Goal: Information Seeking & Learning: Learn about a topic

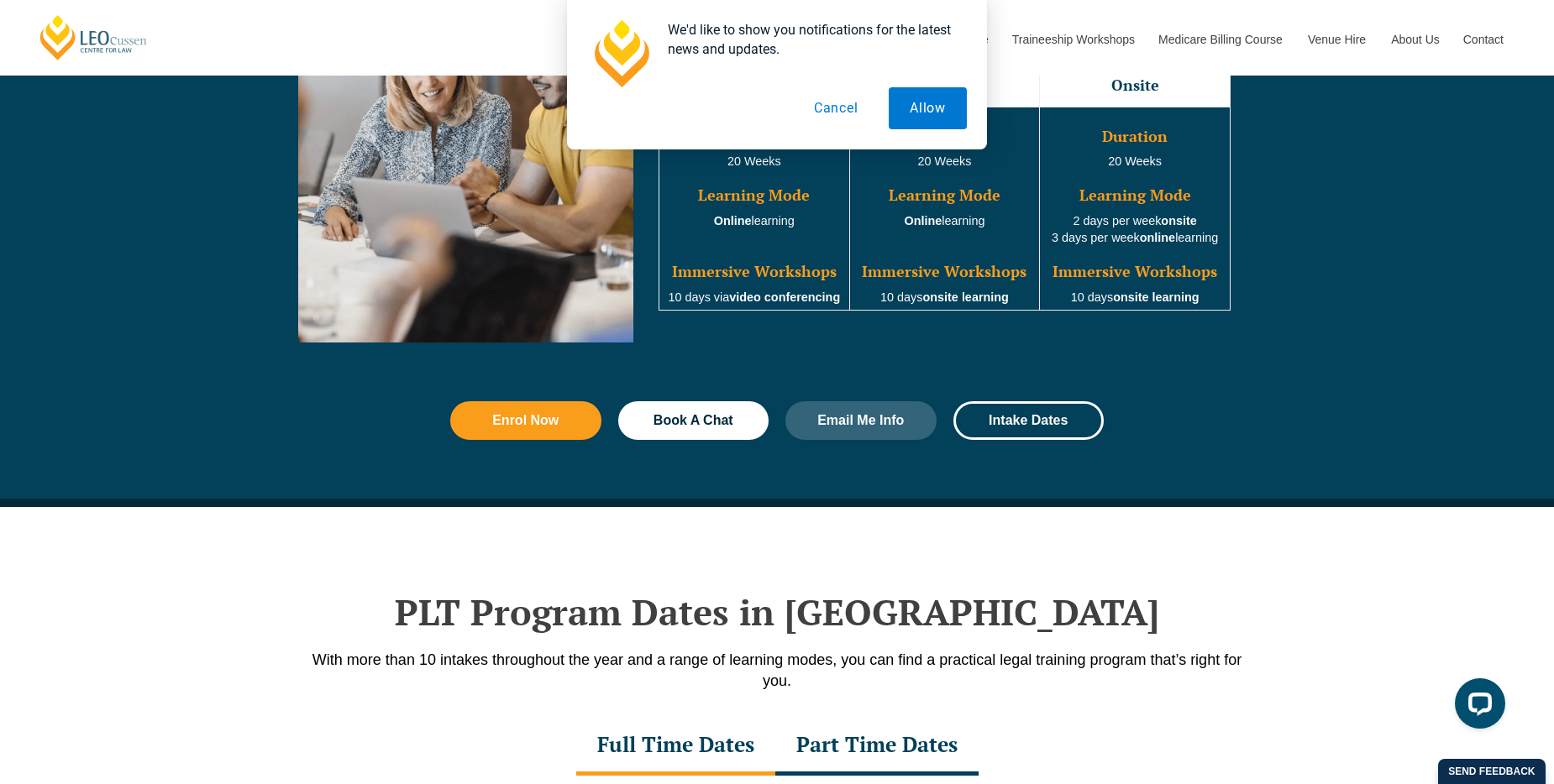
scroll to position [1511, 0]
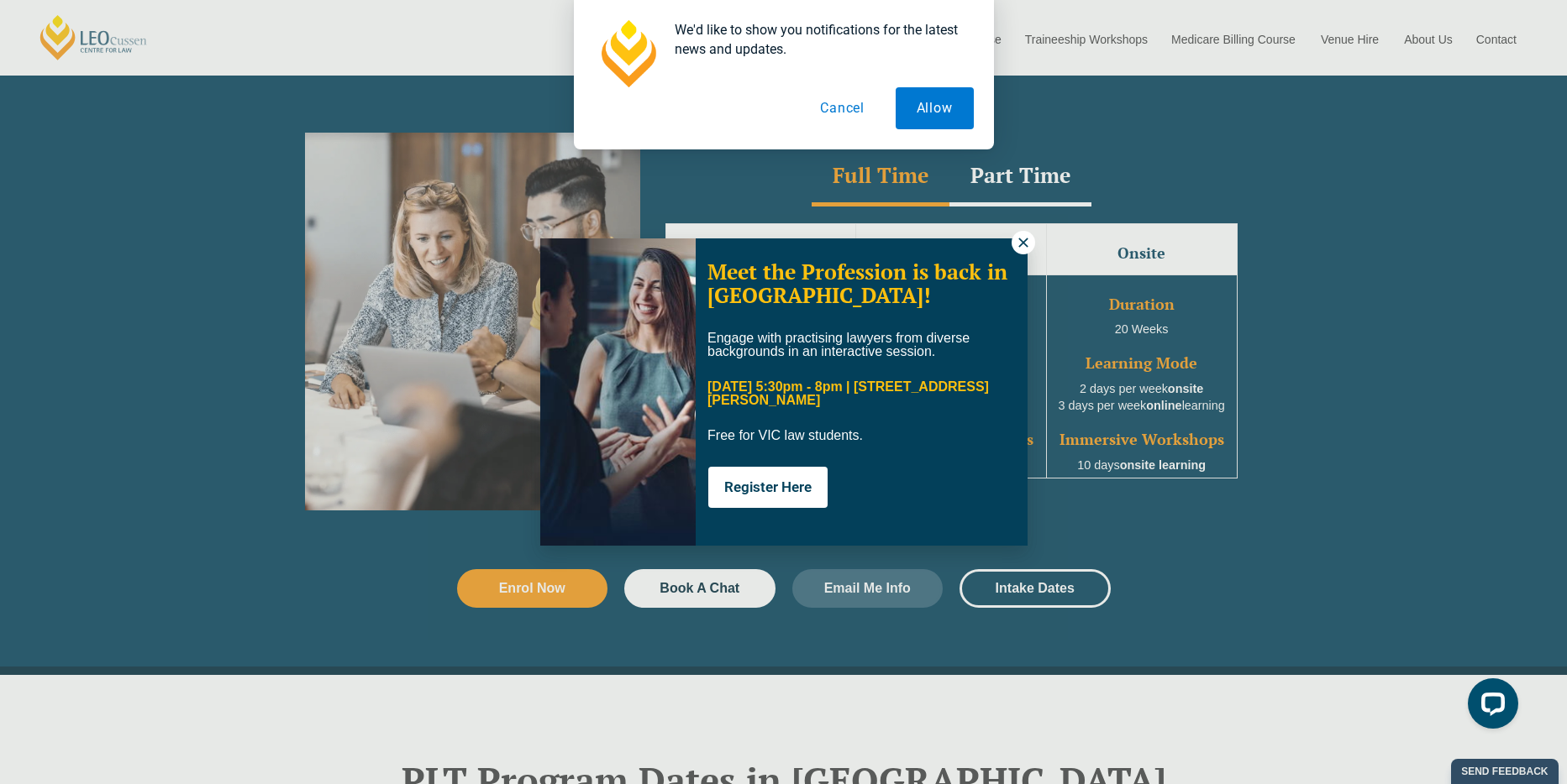
click at [1019, 244] on icon at bounding box center [1022, 242] width 15 height 15
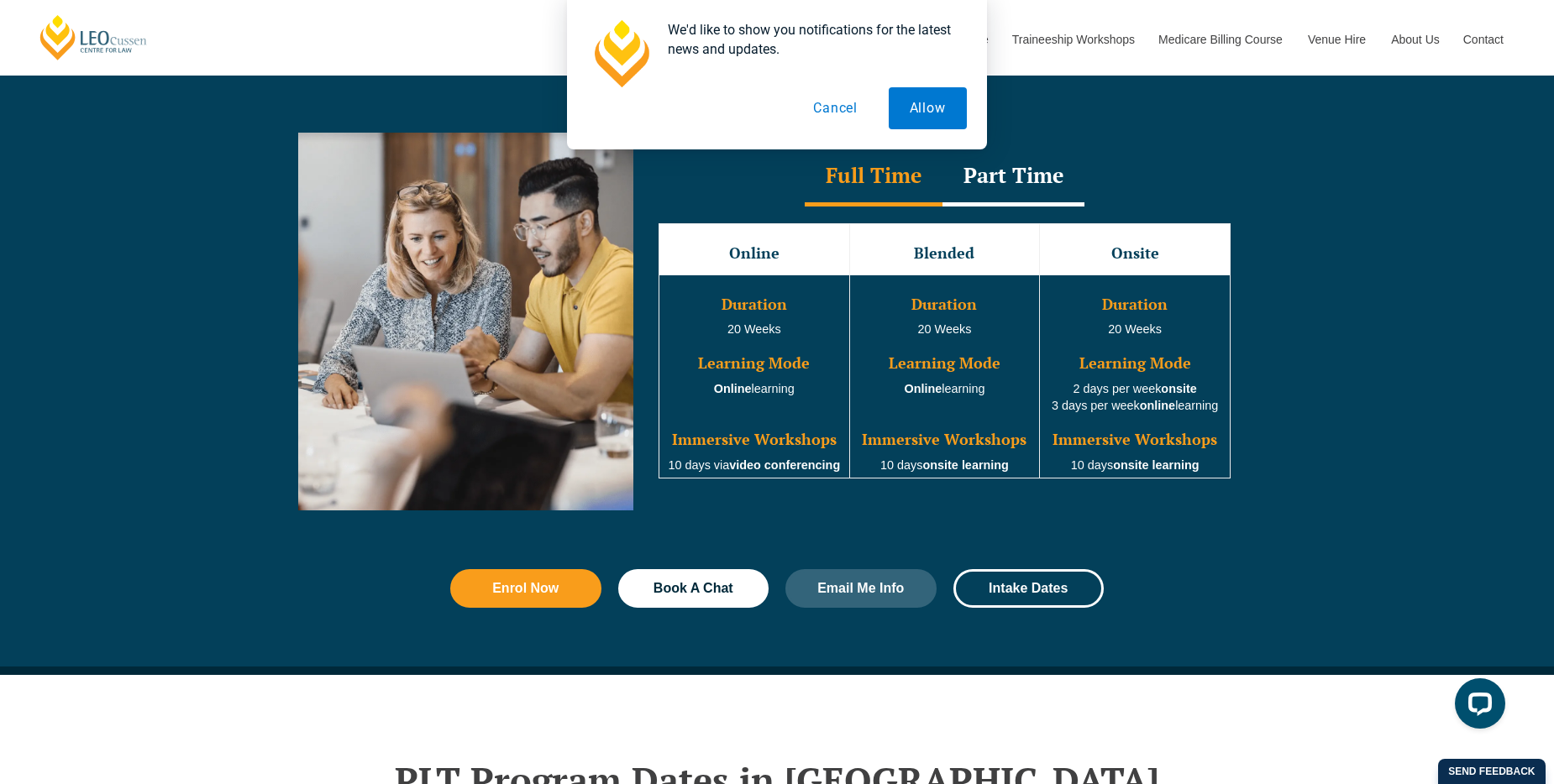
click at [1013, 193] on div "Part Time" at bounding box center [1013, 177] width 142 height 59
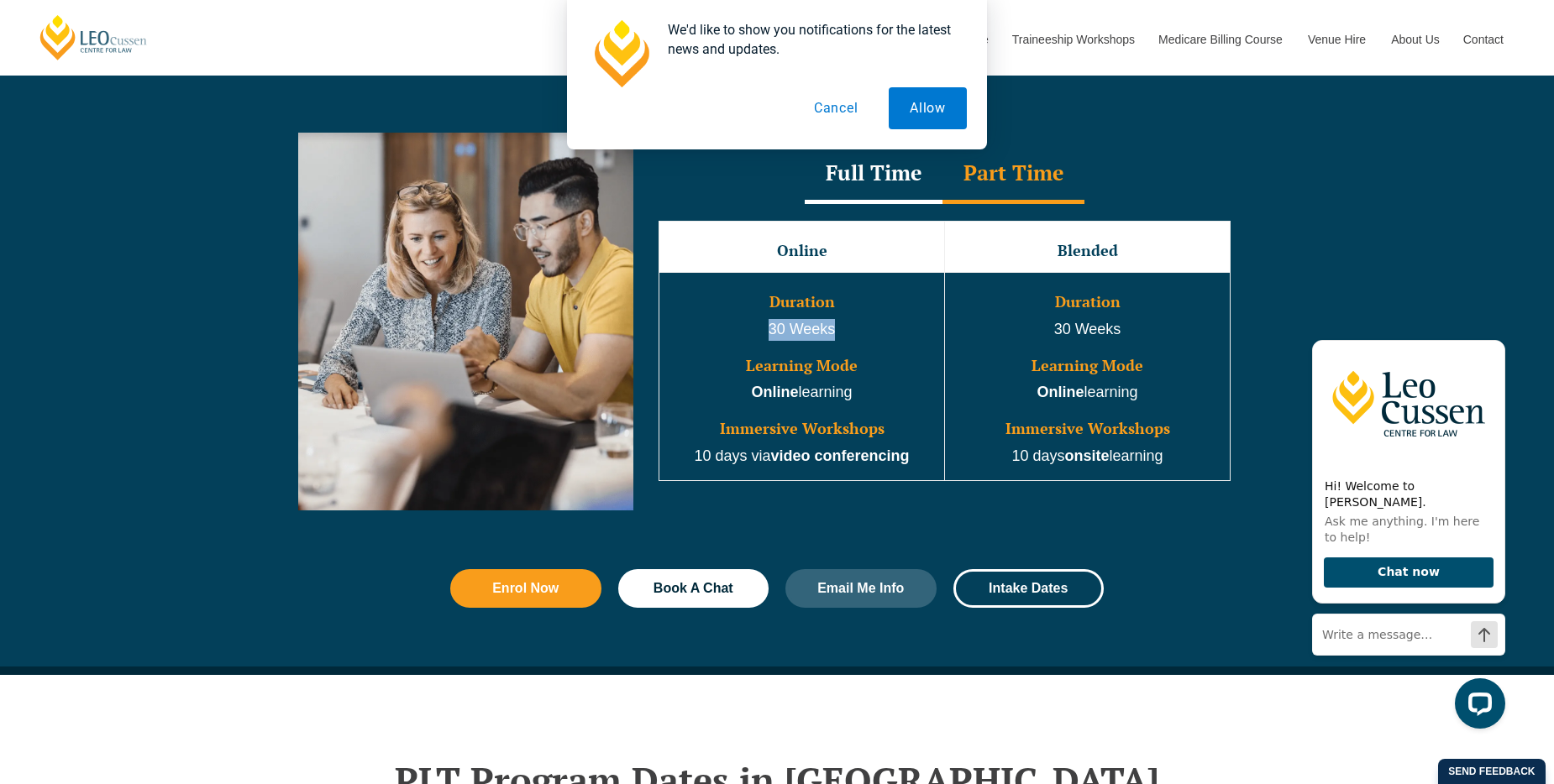
drag, startPoint x: 769, startPoint y: 333, endPoint x: 854, endPoint y: 330, distance: 85.1
click at [854, 330] on p "30 Weeks" at bounding box center [802, 330] width 282 height 22
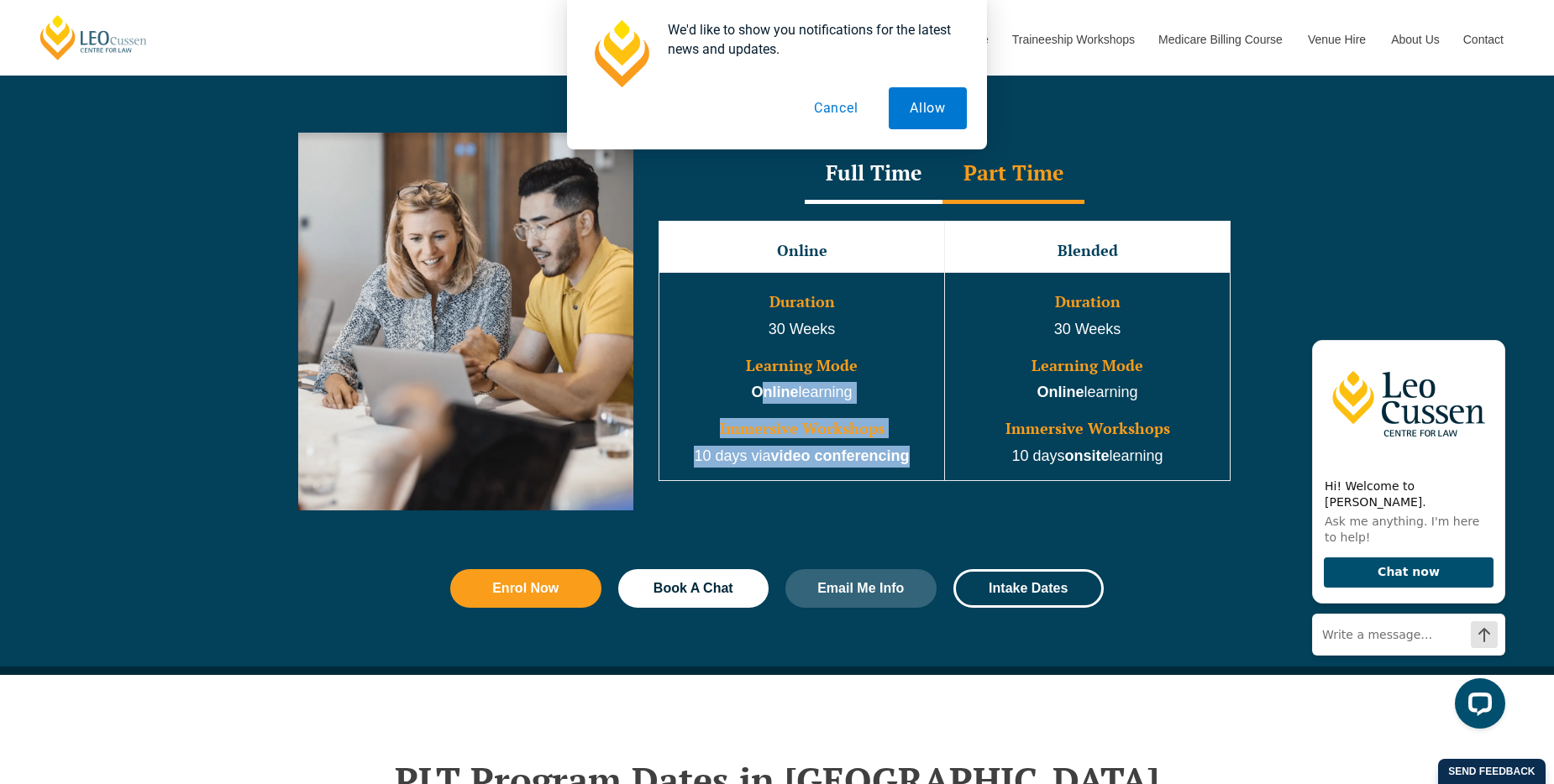
drag, startPoint x: 854, startPoint y: 330, endPoint x: 916, endPoint y: 463, distance: 146.7
click at [916, 463] on td "Duration 30 Weeks Learning Mode Online learning Immersive Workshops 10 days via…" at bounding box center [802, 377] width 286 height 209
click at [916, 463] on p "10 days via video conferencing" at bounding box center [802, 456] width 282 height 22
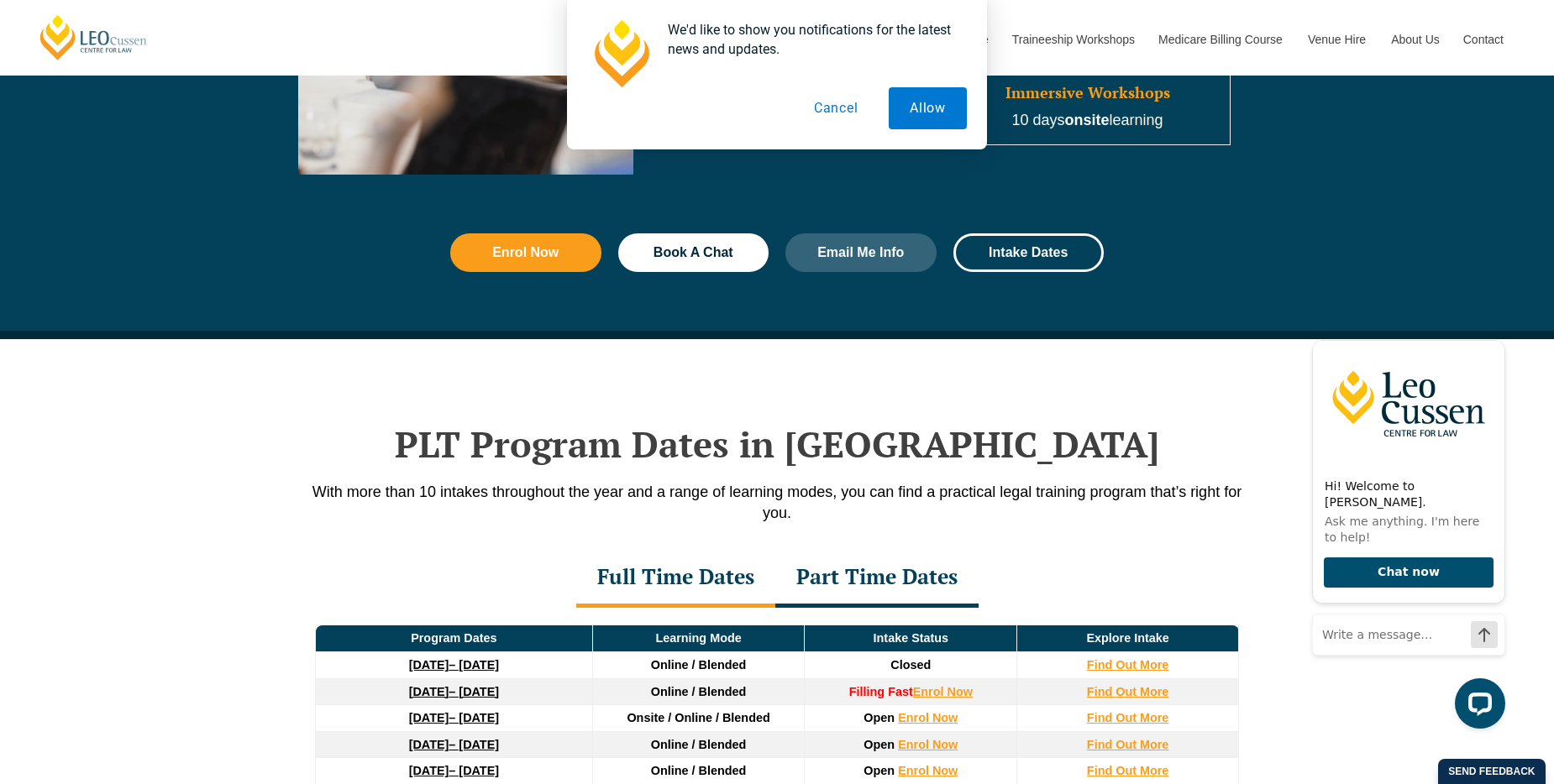
scroll to position [2015, 0]
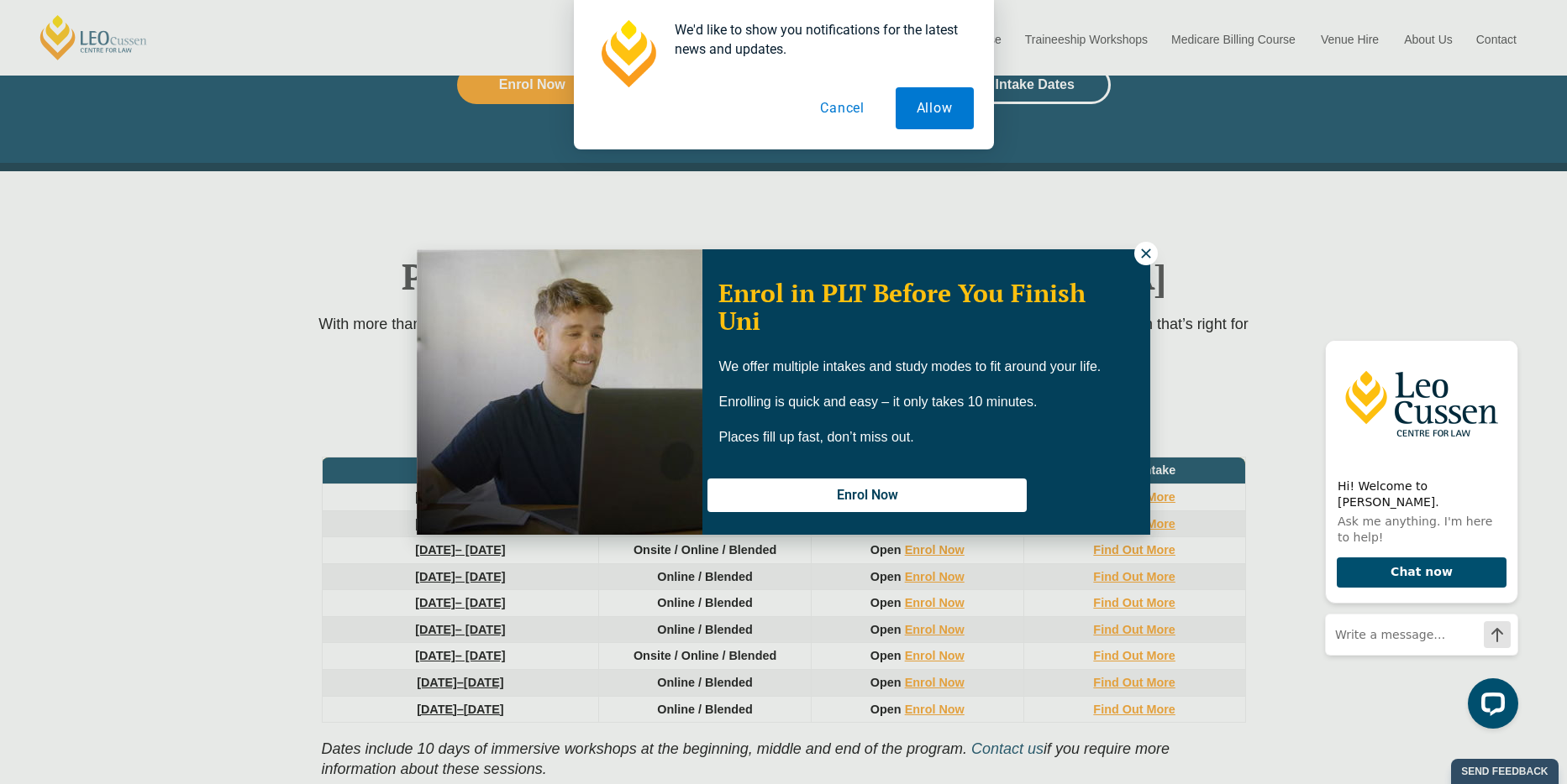
click at [1151, 248] on icon at bounding box center [1145, 253] width 15 height 15
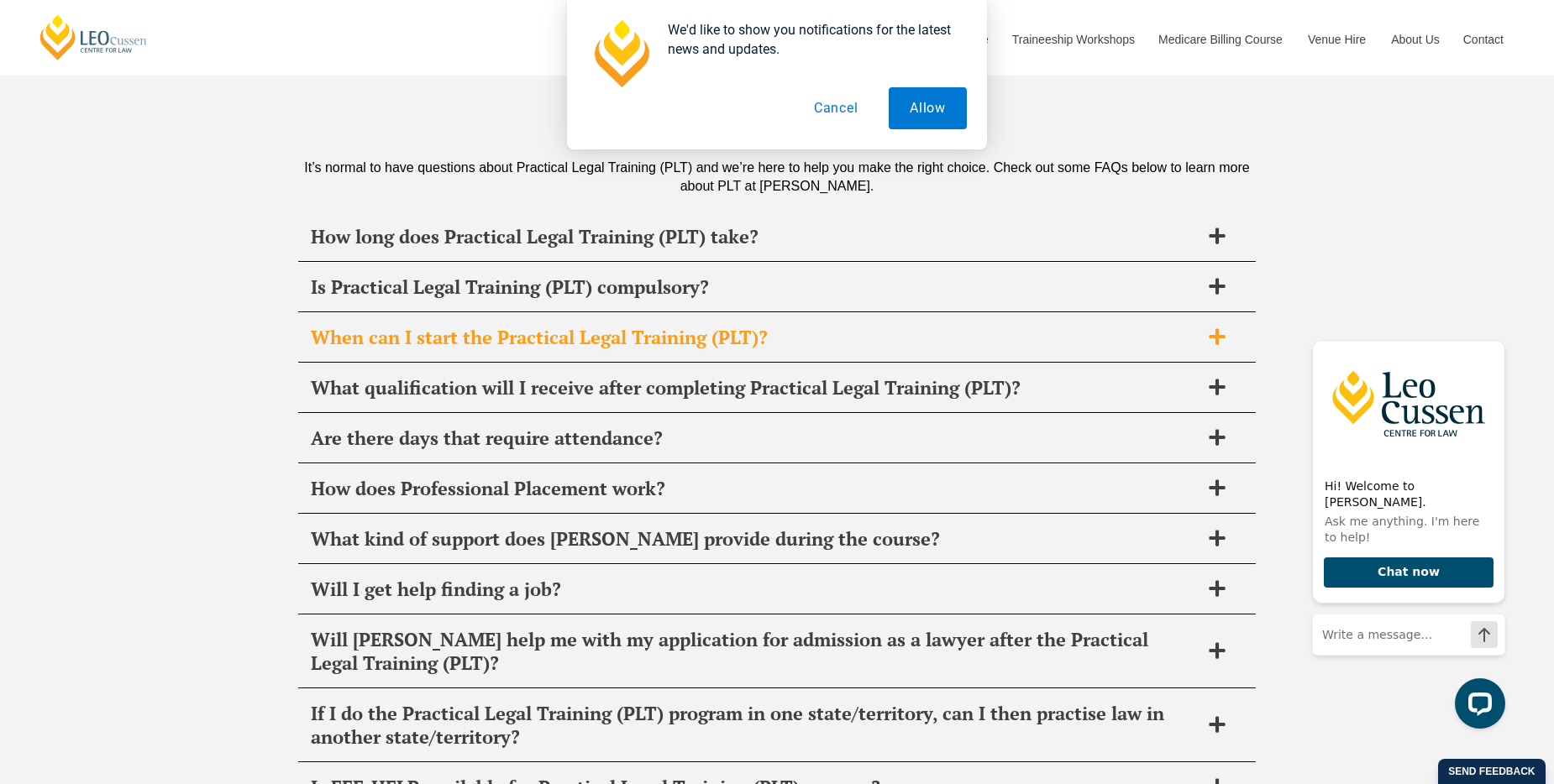
scroll to position [8229, 0]
